Goal: Task Accomplishment & Management: Manage account settings

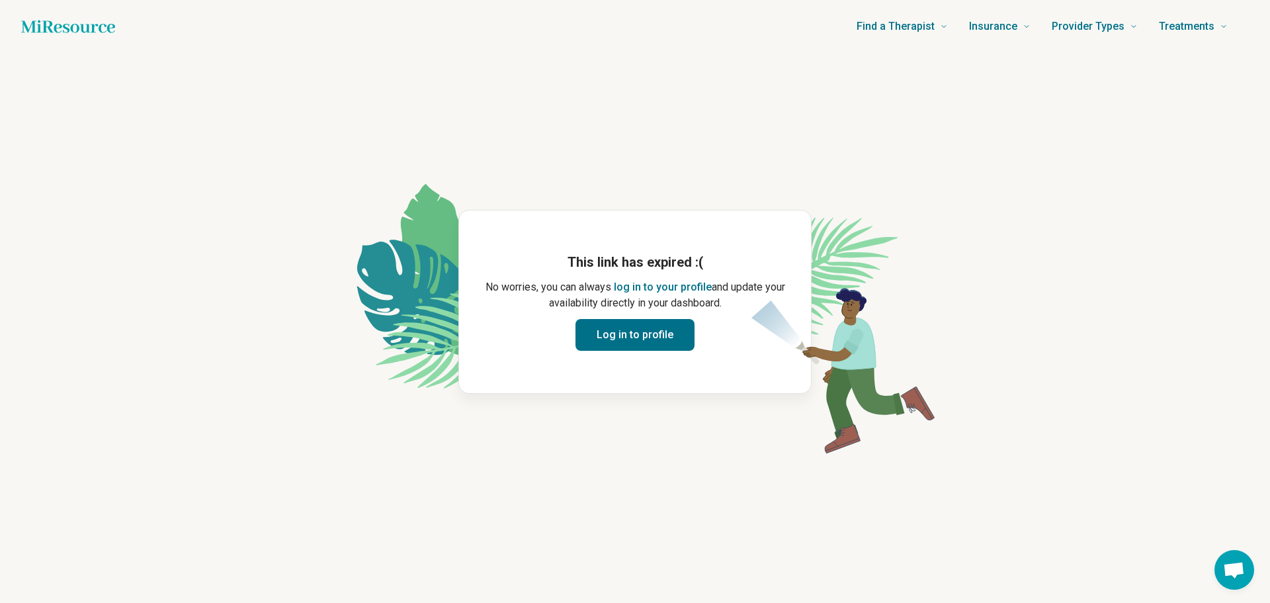
click at [658, 340] on button "Log in to profile" at bounding box center [635, 335] width 119 height 32
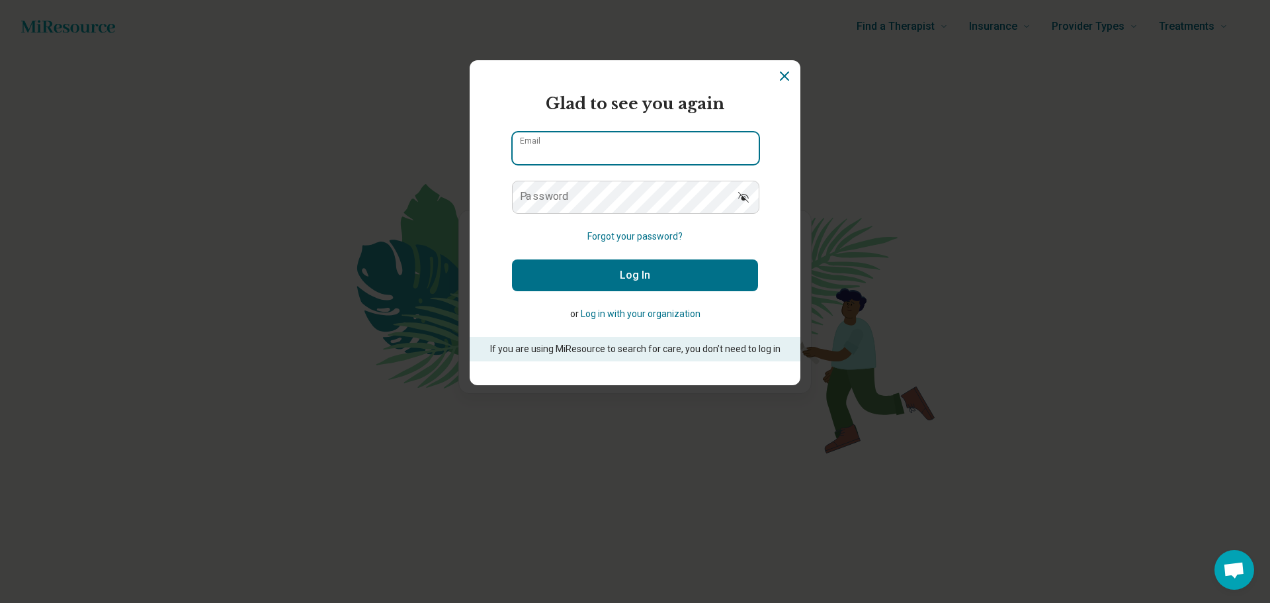
type input "**********"
click at [626, 283] on button "Log In" at bounding box center [635, 275] width 246 height 32
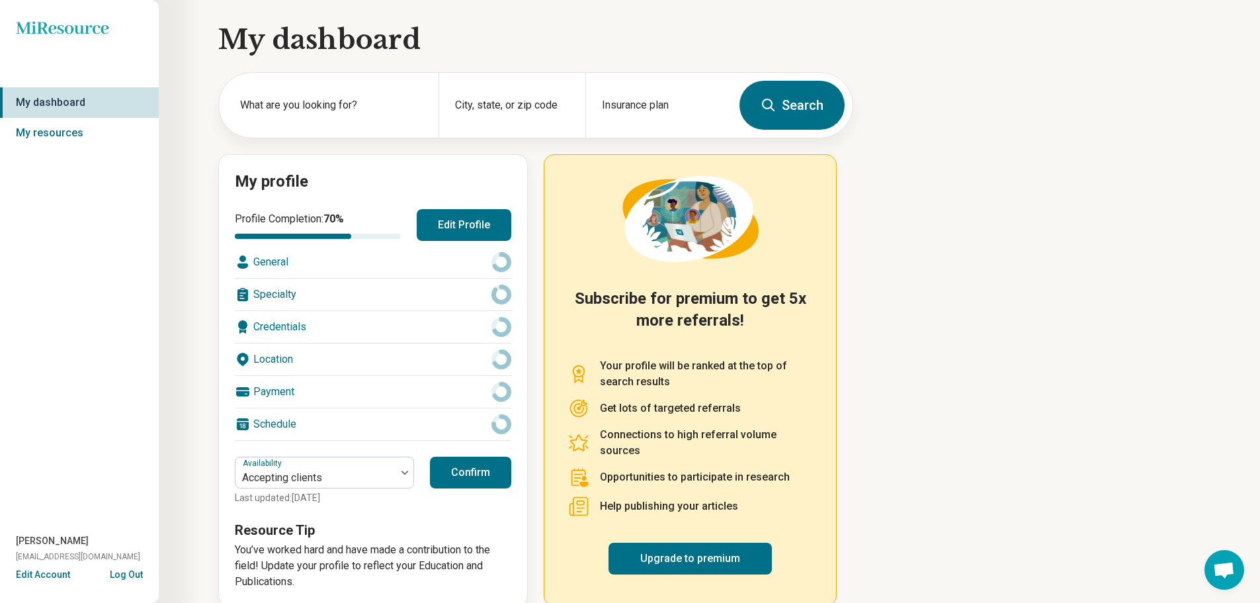
click at [496, 485] on button "Confirm" at bounding box center [470, 472] width 81 height 32
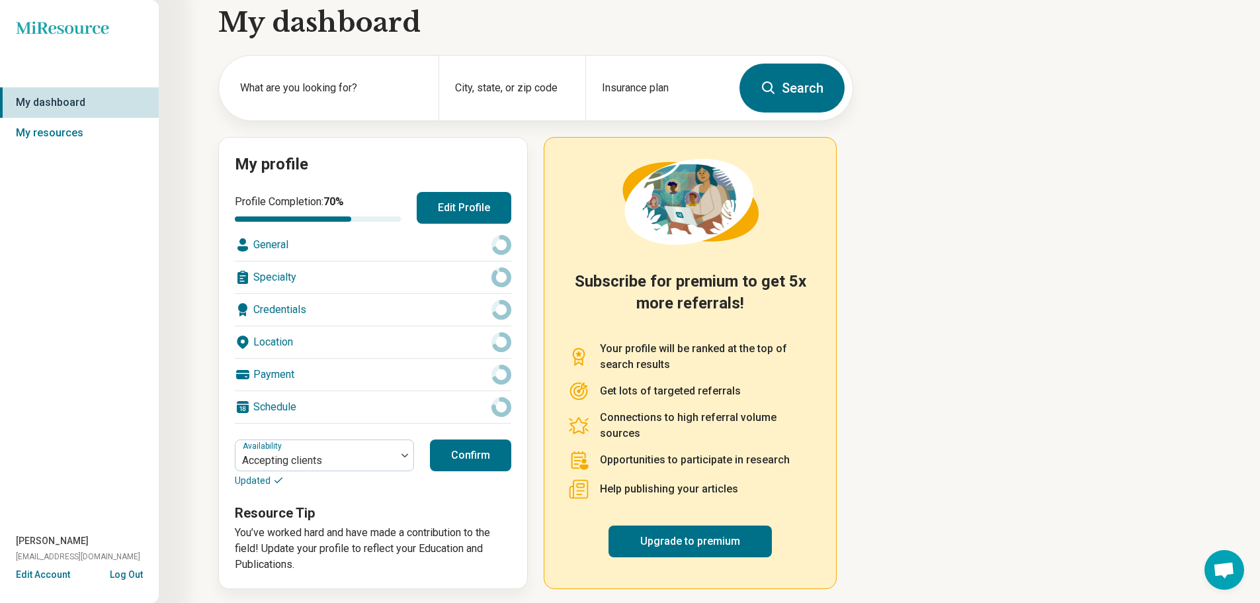
scroll to position [22, 0]
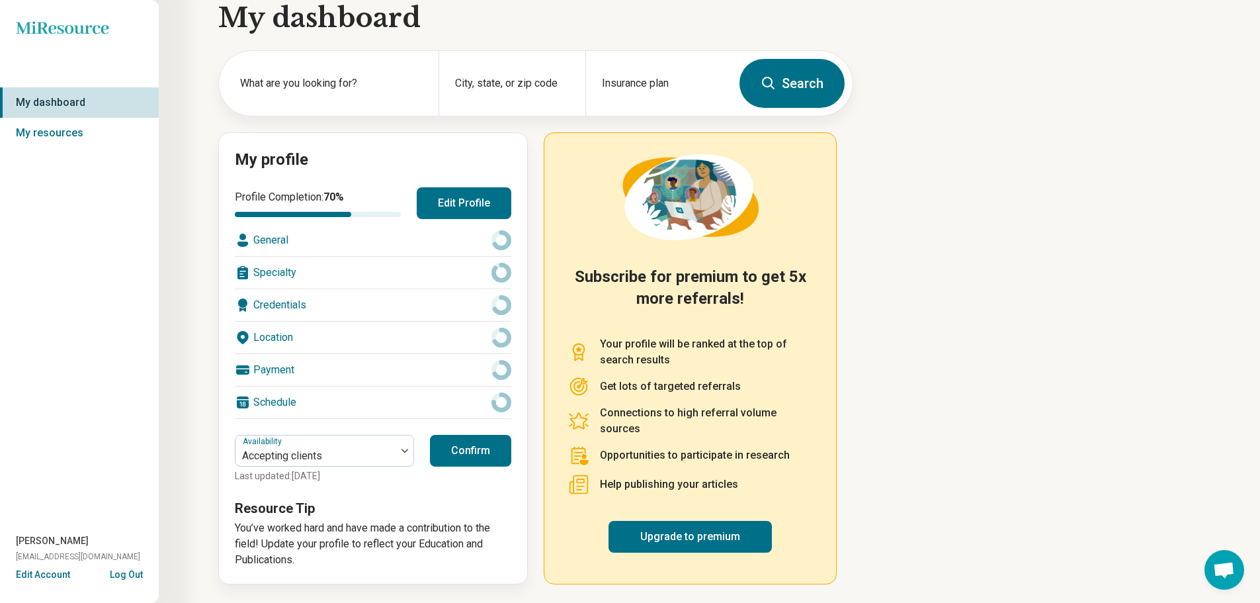
click at [496, 458] on button "Confirm" at bounding box center [470, 451] width 81 height 32
click at [465, 202] on button "Edit Profile" at bounding box center [464, 203] width 95 height 32
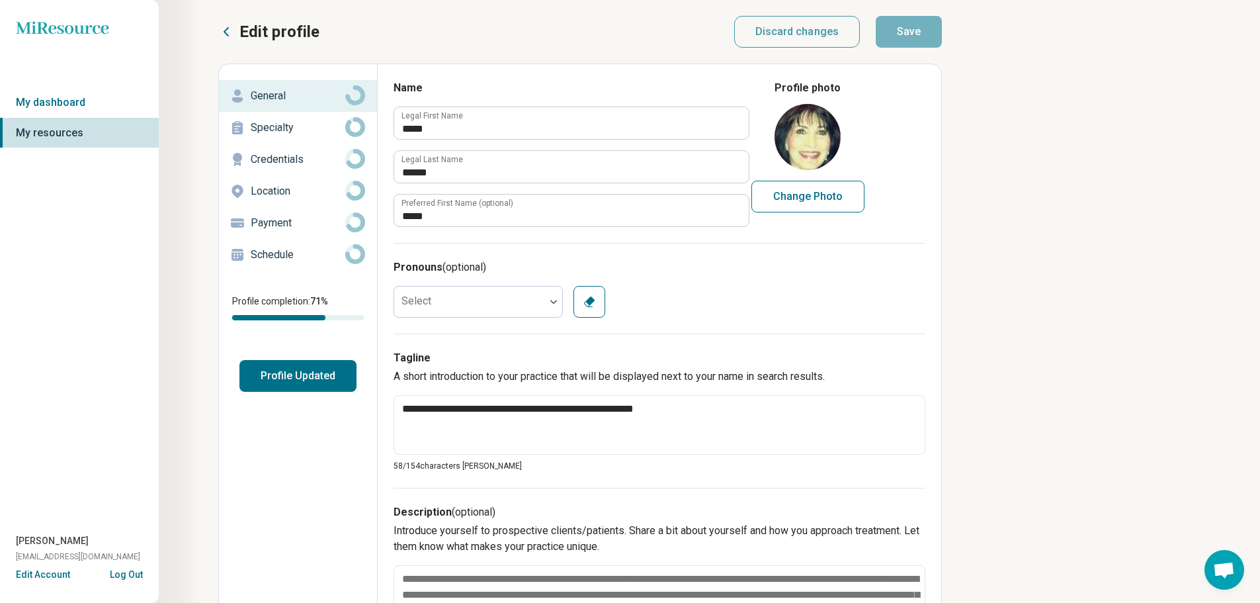
click at [344, 390] on button "Profile Updated" at bounding box center [297, 376] width 117 height 32
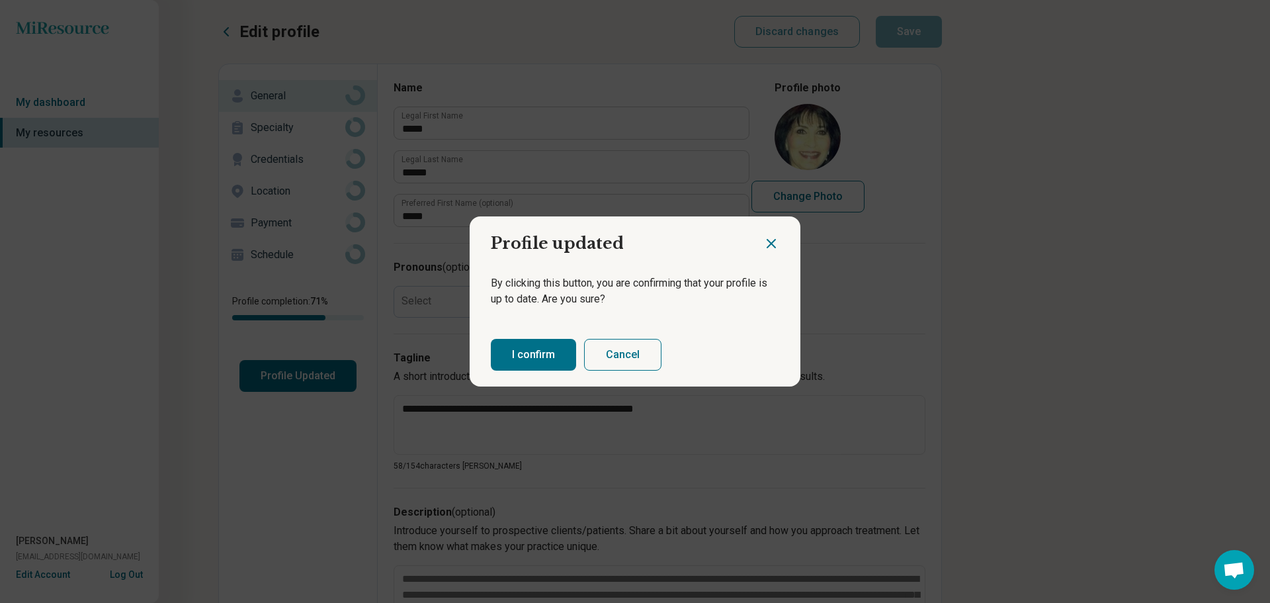
click at [513, 366] on button "I confirm" at bounding box center [533, 355] width 85 height 32
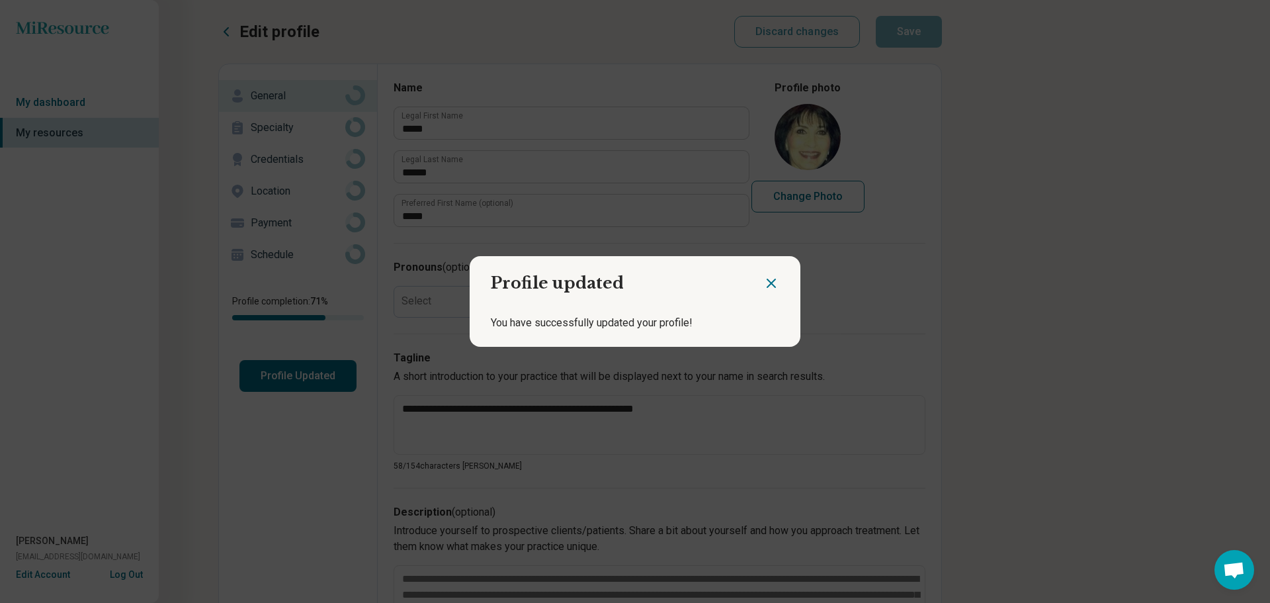
click at [769, 288] on icon "Close dialog" at bounding box center [771, 283] width 16 height 16
